Goal: Information Seeking & Learning: Learn about a topic

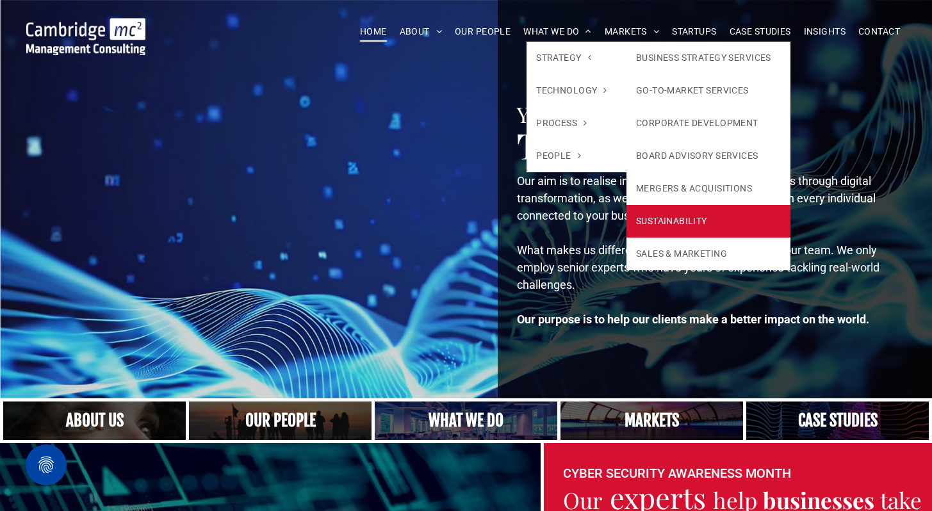
click at [700, 229] on link "SUSTAINABILITY" at bounding box center [709, 221] width 164 height 33
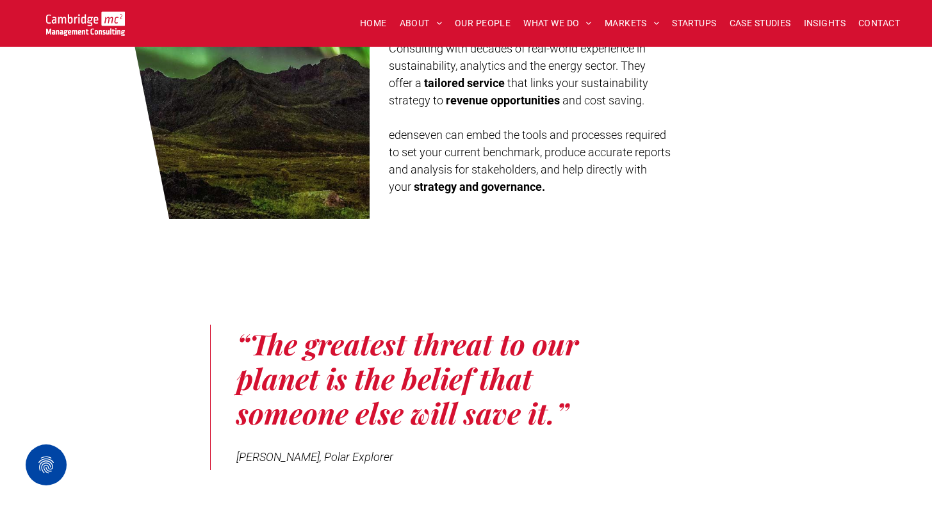
scroll to position [633, 0]
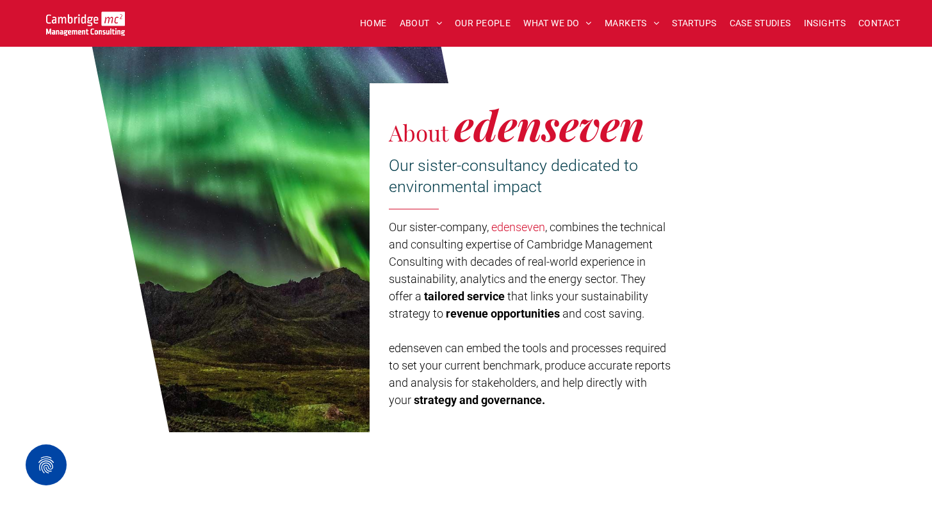
click at [529, 228] on link "edenseven" at bounding box center [519, 226] width 54 height 13
